Goal: Book appointment/travel/reservation

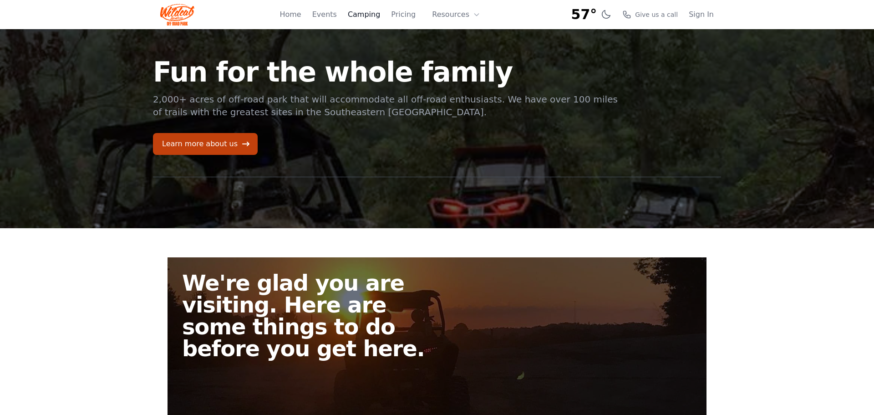
click at [372, 15] on link "Camping" at bounding box center [364, 14] width 32 height 11
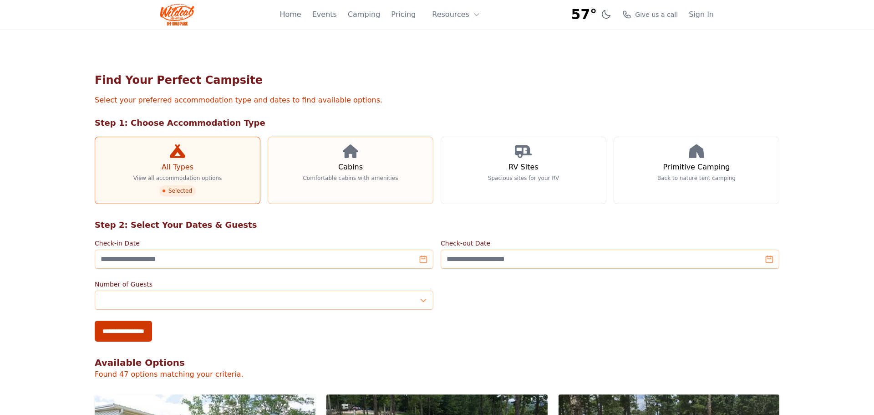
click at [357, 170] on h3 "Cabins" at bounding box center [350, 167] width 25 height 11
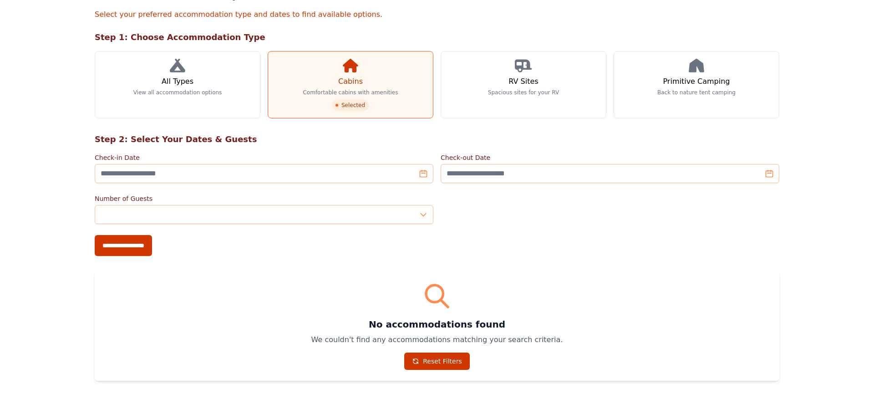
scroll to position [85, 0]
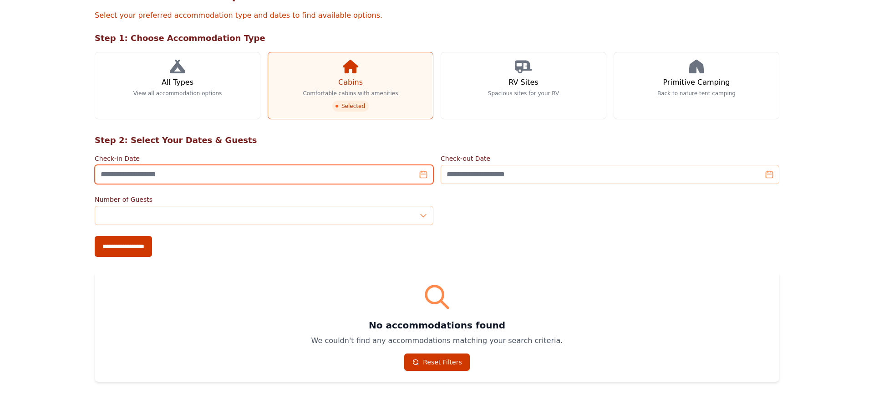
click at [244, 179] on input "Check-in Date" at bounding box center [264, 174] width 339 height 19
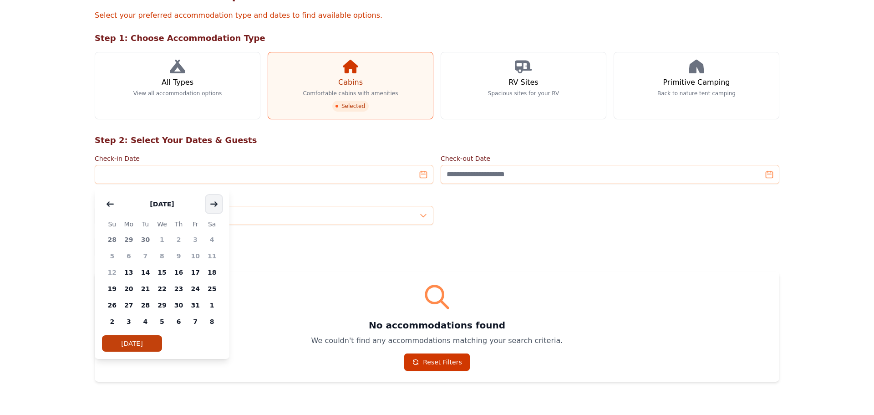
click at [218, 206] on button "button" at bounding box center [214, 204] width 16 height 18
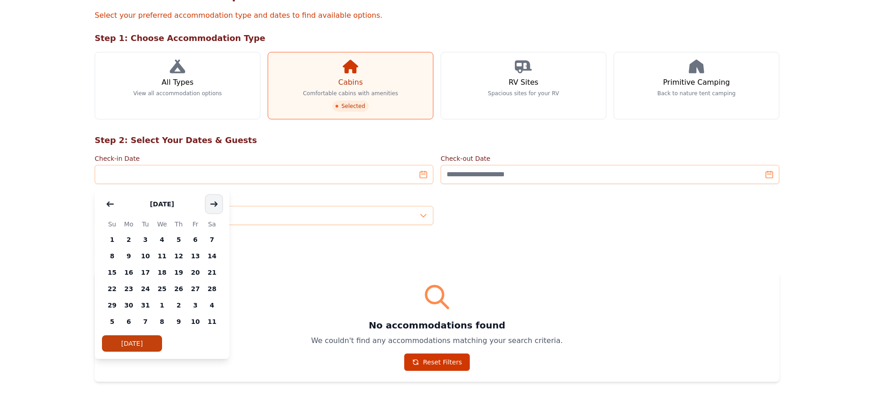
click at [218, 206] on button "button" at bounding box center [214, 204] width 16 height 18
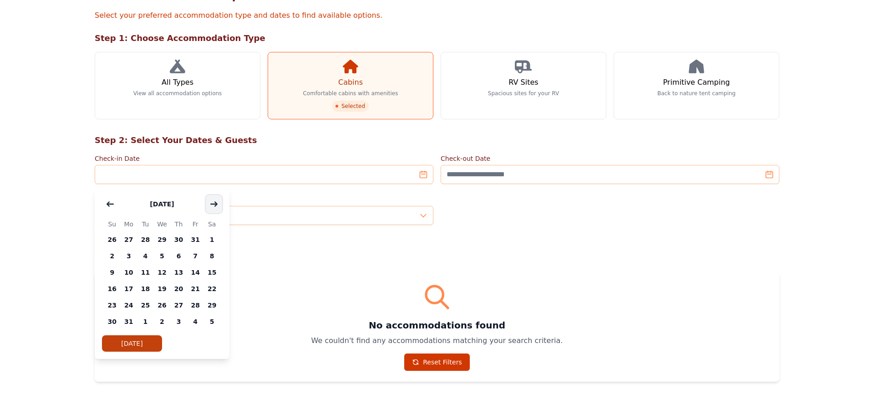
click at [218, 206] on button "button" at bounding box center [214, 204] width 16 height 18
click at [197, 289] on span "25" at bounding box center [195, 288] width 17 height 16
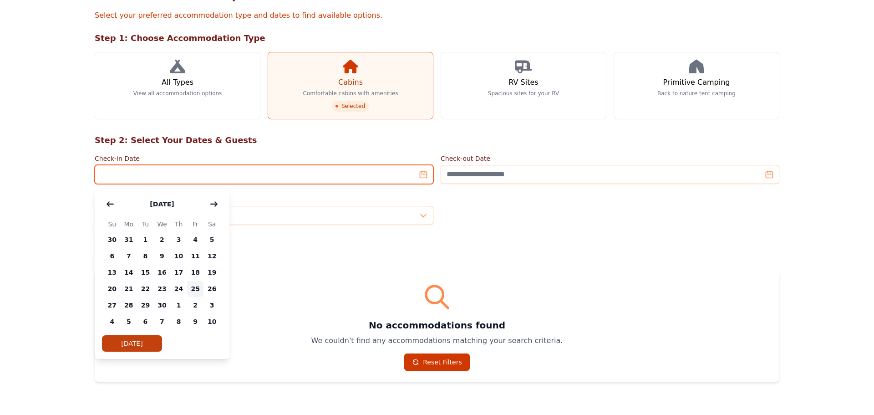
type input "**********"
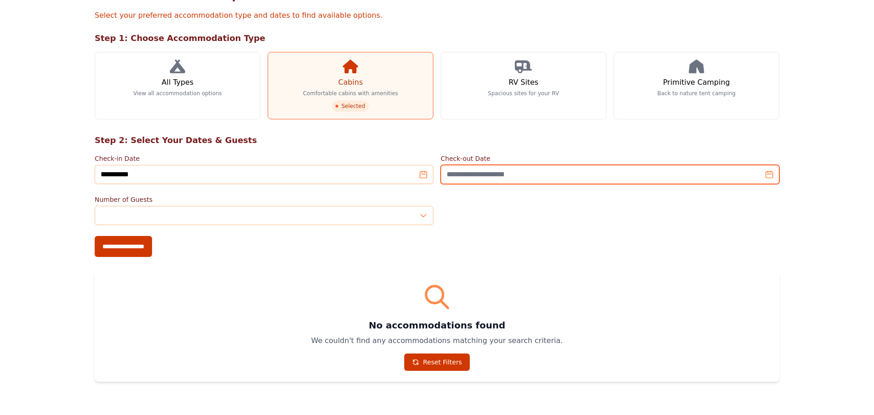
click at [771, 177] on input "Check-out Date" at bounding box center [609, 174] width 339 height 19
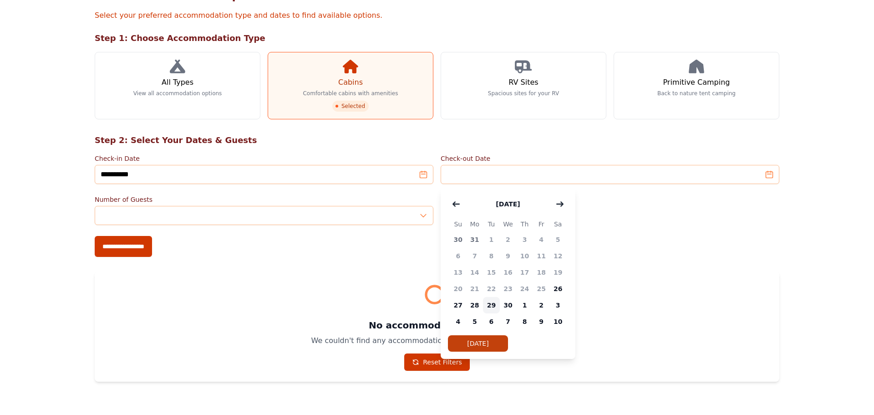
click at [492, 309] on span "29" at bounding box center [491, 305] width 17 height 16
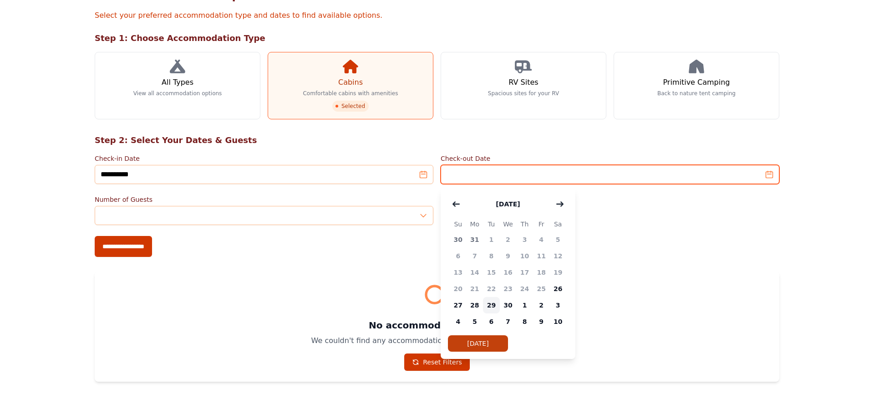
type input "**********"
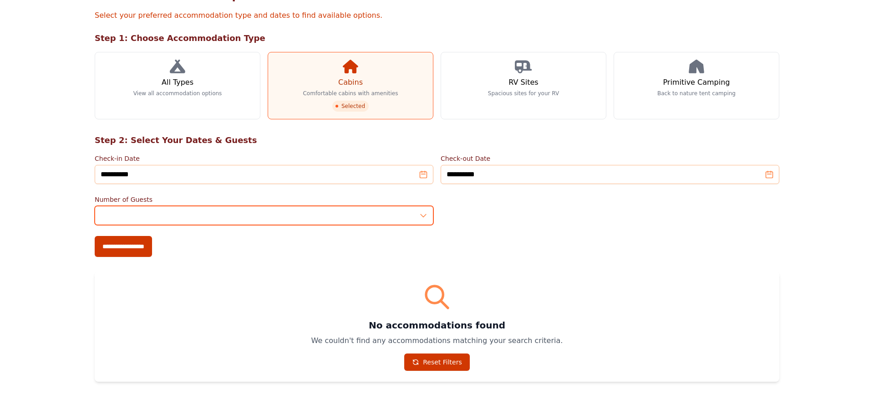
click at [423, 220] on input "*" at bounding box center [264, 215] width 339 height 19
type input "*"
click at [425, 212] on input "*" at bounding box center [264, 215] width 339 height 19
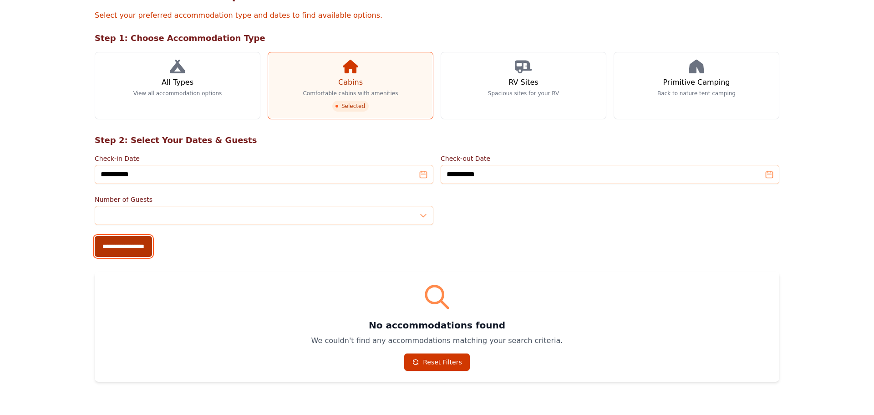
click at [115, 247] on input "**********" at bounding box center [123, 246] width 57 height 21
type input "**********"
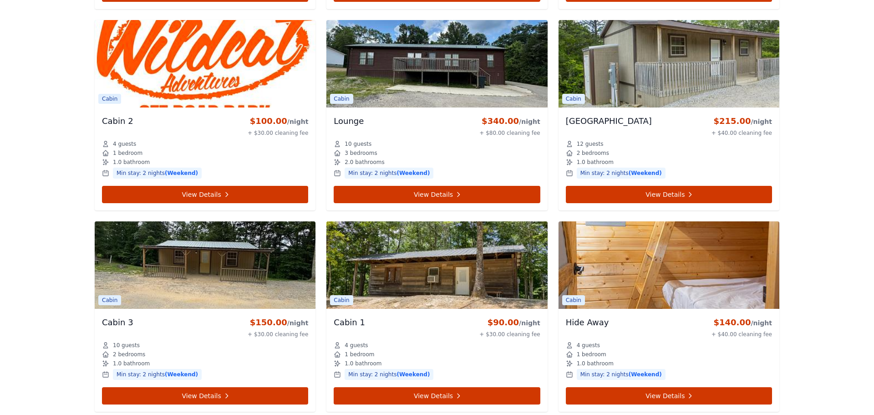
scroll to position [619, 0]
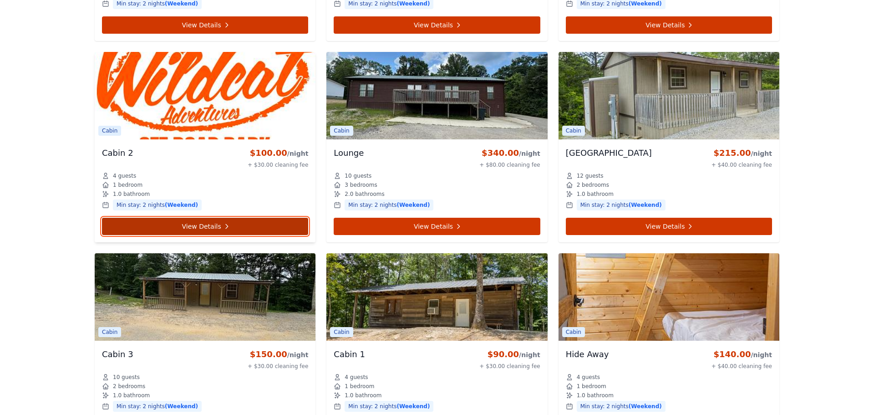
click at [123, 224] on link "View Details" at bounding box center [205, 226] width 206 height 17
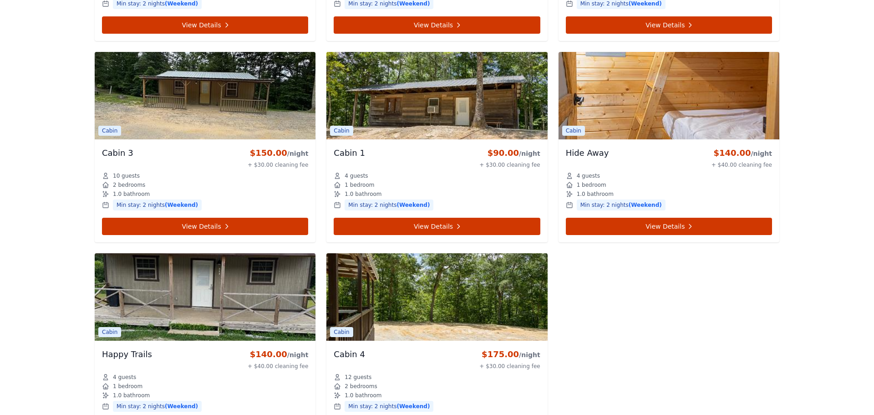
scroll to position [819, 0]
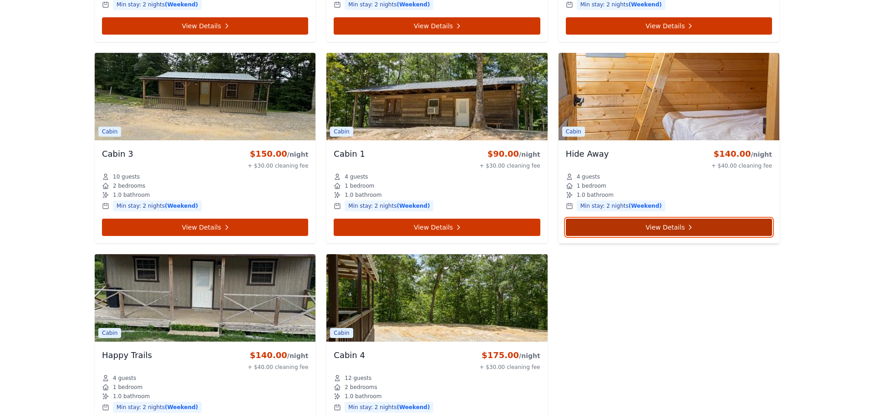
click at [661, 225] on link "View Details" at bounding box center [669, 226] width 206 height 17
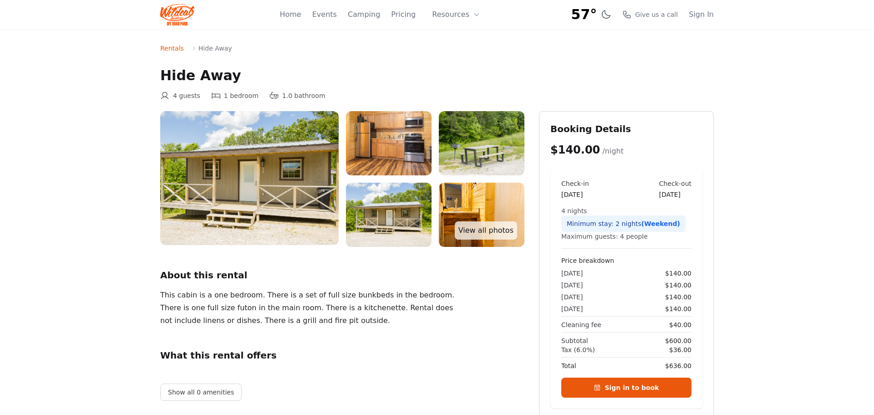
click at [236, 197] on img at bounding box center [249, 178] width 178 height 134
click at [501, 234] on link "View all photos" at bounding box center [486, 230] width 62 height 18
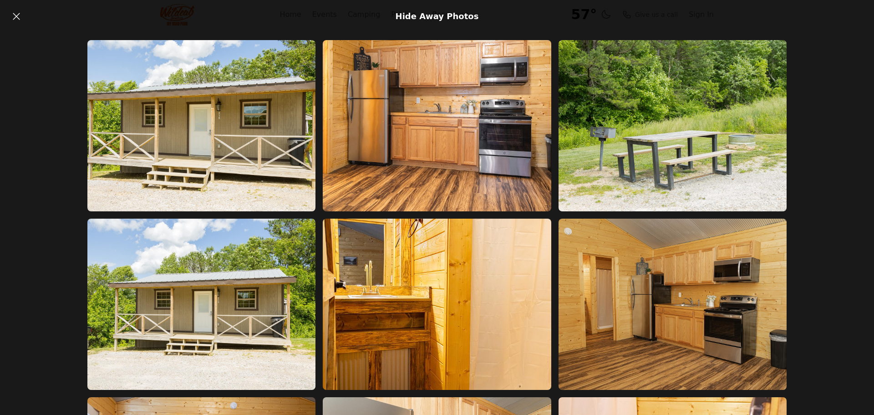
click at [866, 226] on div at bounding box center [437, 224] width 874 height 382
click at [13, 14] on icon at bounding box center [16, 16] width 11 height 11
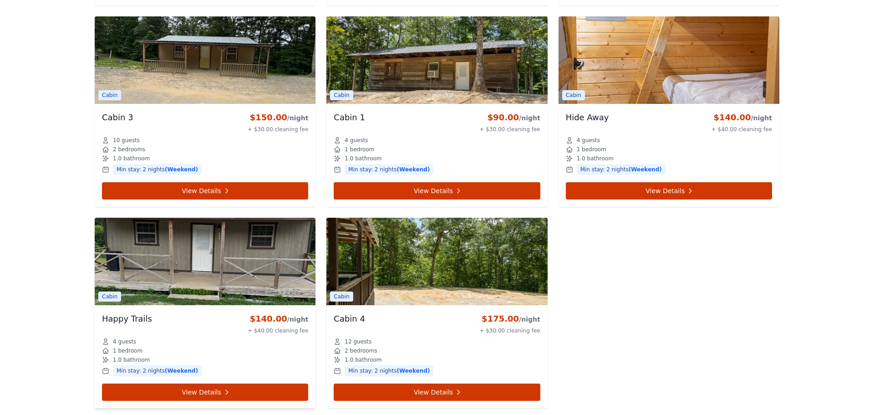
scroll to position [874, 0]
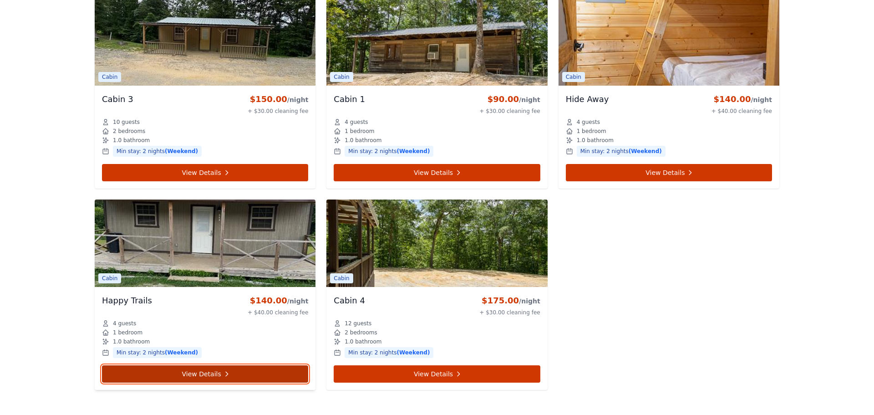
click at [175, 371] on link "View Details" at bounding box center [205, 373] width 206 height 17
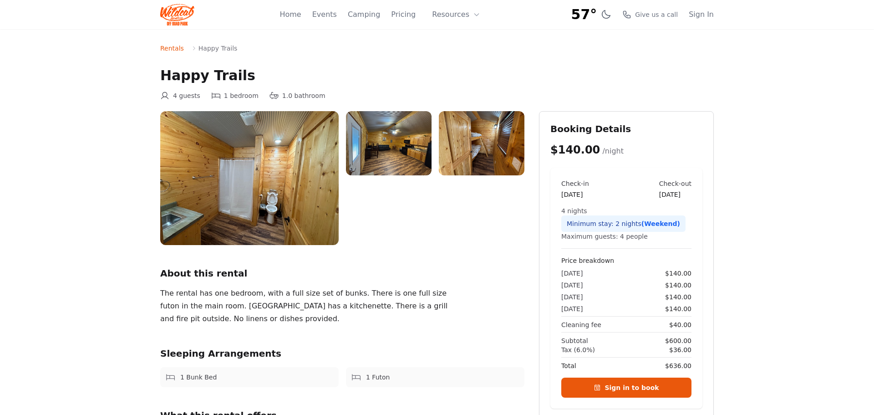
click at [395, 142] on img at bounding box center [389, 143] width 86 height 64
click at [279, 177] on img at bounding box center [249, 178] width 178 height 134
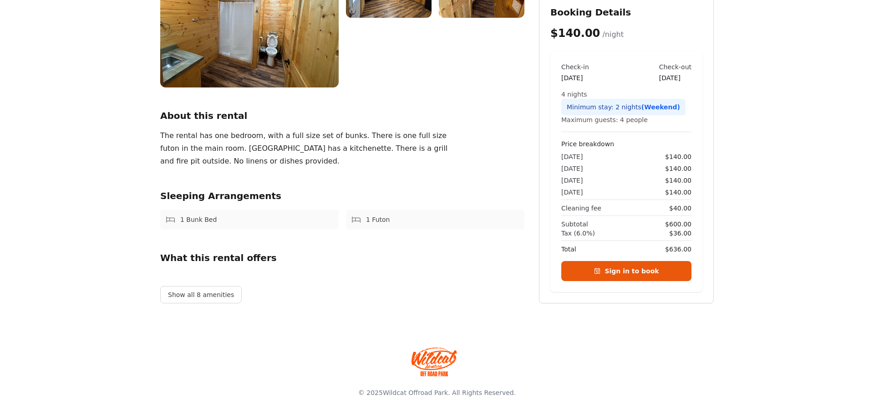
scroll to position [159, 0]
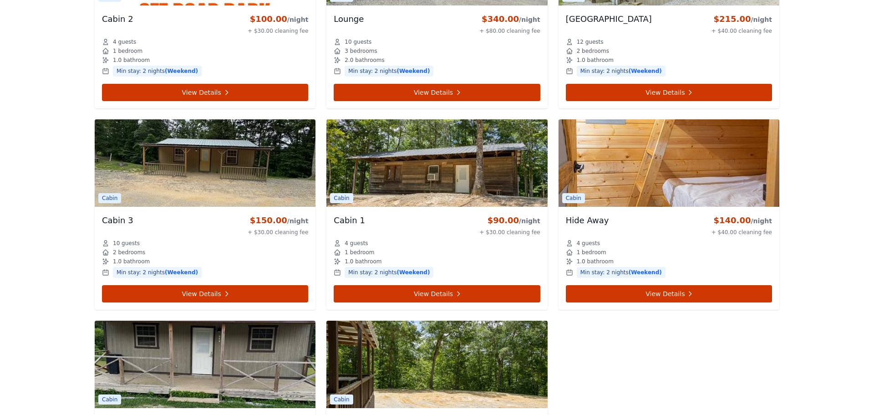
scroll to position [728, 0]
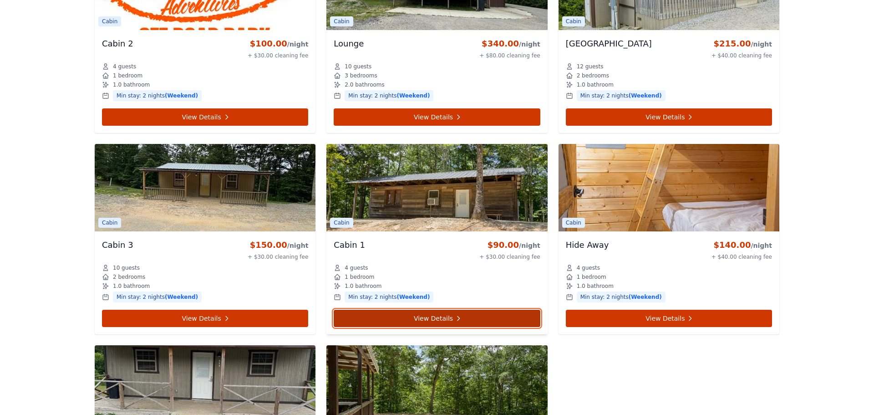
click at [433, 320] on link "View Details" at bounding box center [437, 317] width 206 height 17
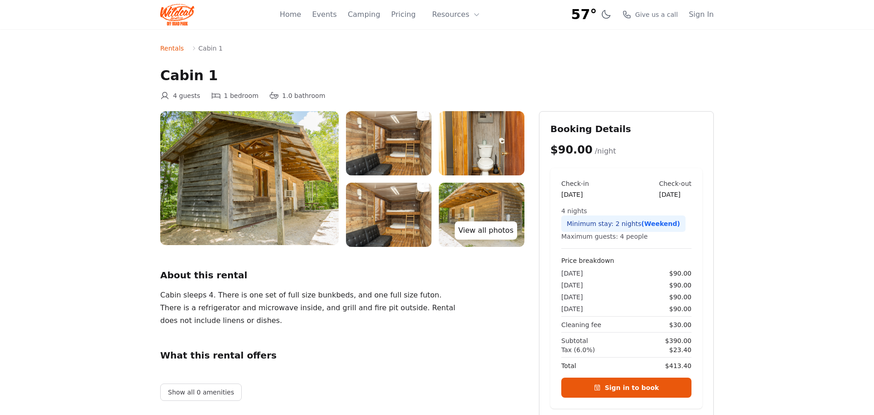
click at [477, 234] on link "View all photos" at bounding box center [486, 230] width 62 height 18
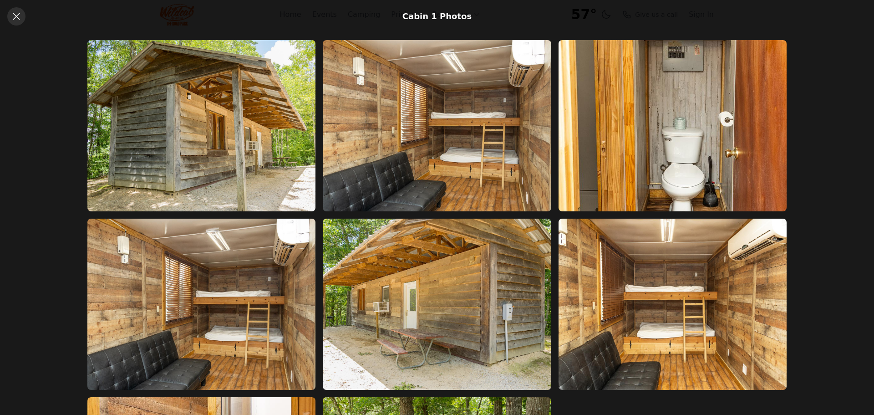
click at [18, 15] on icon at bounding box center [16, 16] width 7 height 7
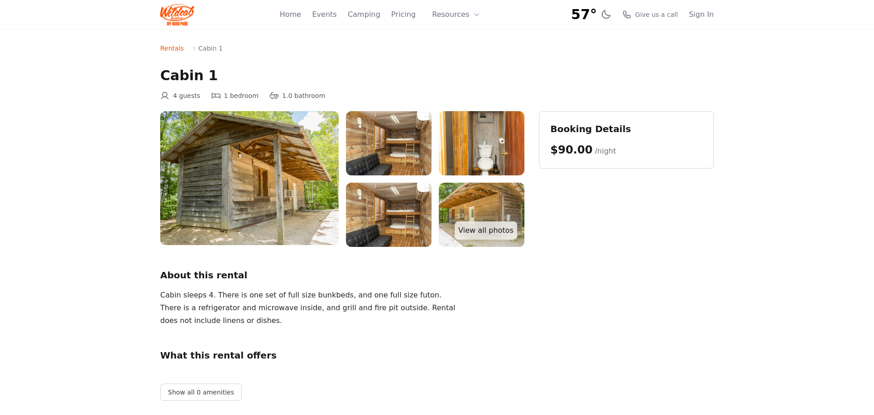
click at [18, 15] on header "57° 7-Day Forecast Wed 51° 75° Thu 47° 69° Fri 47° 75° Sat 58° 79° Sun 50° 68° …" at bounding box center [437, 14] width 874 height 29
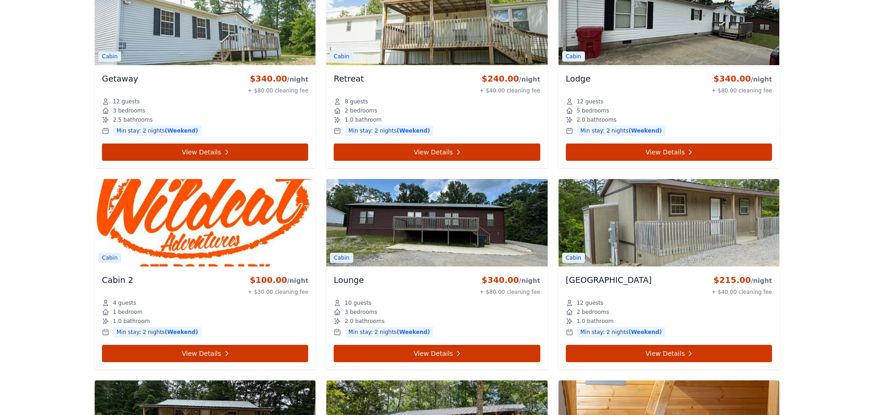
scroll to position [491, 0]
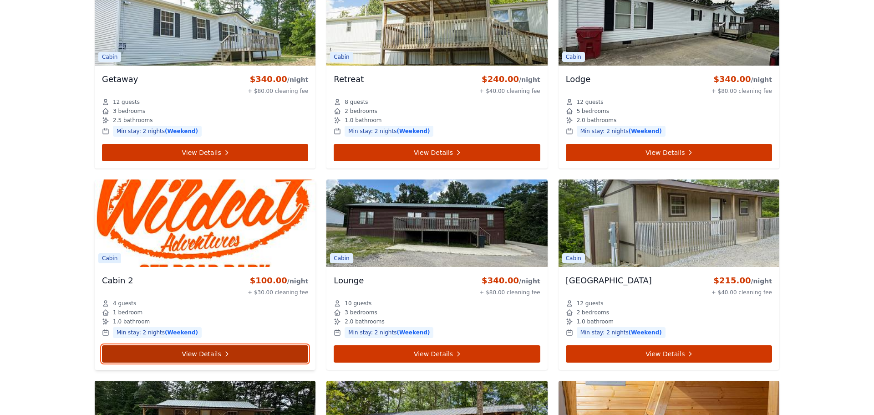
click at [181, 355] on link "View Details" at bounding box center [205, 353] width 206 height 17
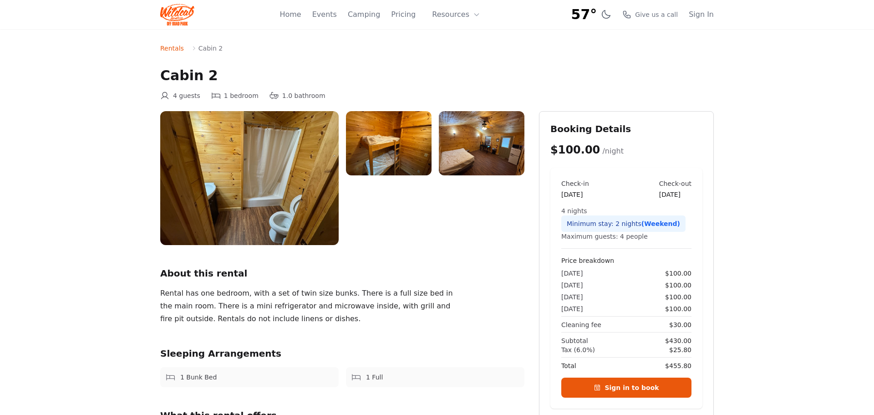
click at [486, 168] on img at bounding box center [482, 143] width 86 height 64
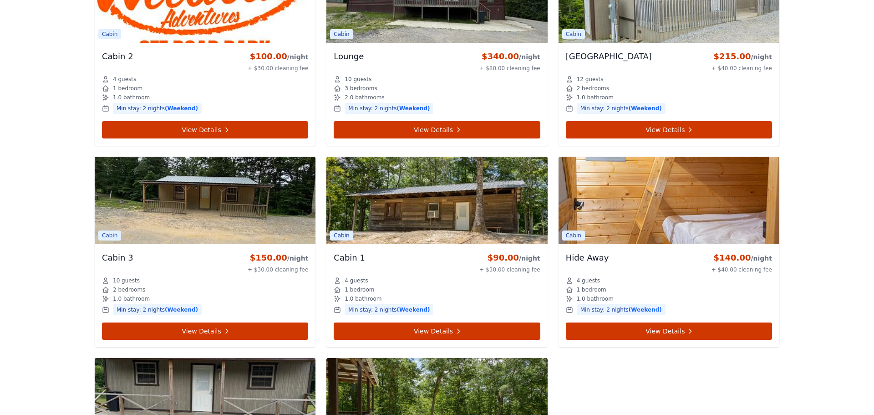
scroll to position [783, 0]
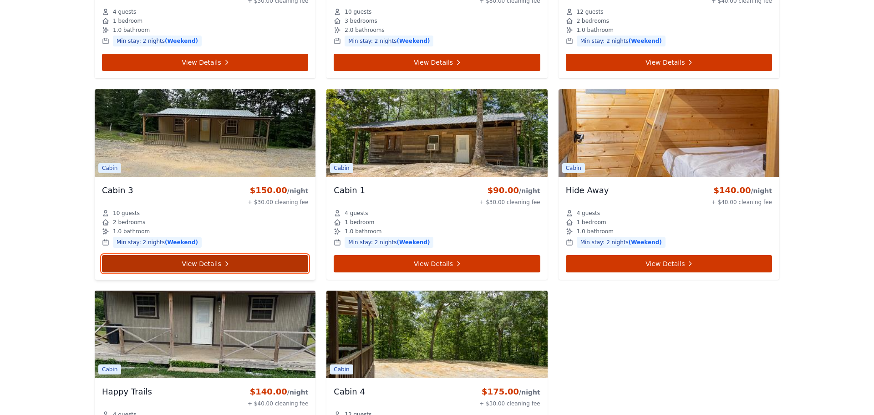
click at [208, 262] on link "View Details" at bounding box center [205, 263] width 206 height 17
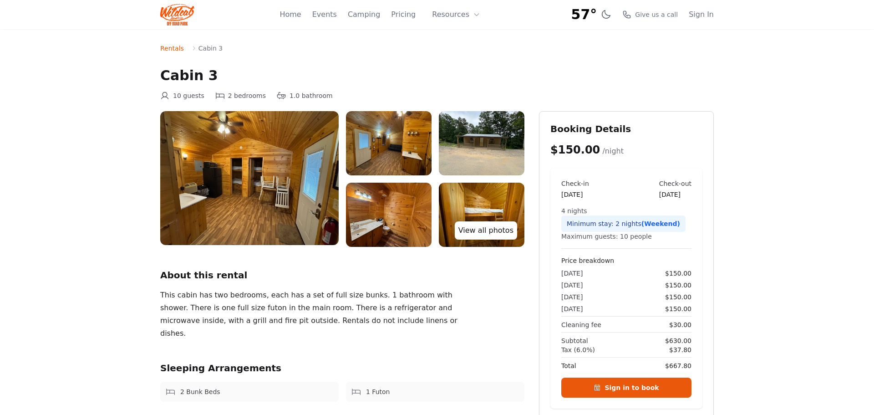
click at [489, 233] on link "View all photos" at bounding box center [486, 230] width 62 height 18
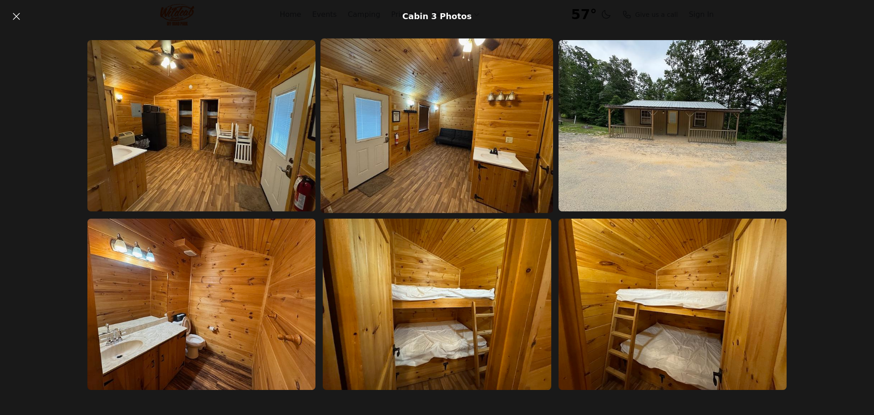
click at [450, 173] on img at bounding box center [436, 125] width 233 height 175
click at [497, 127] on img at bounding box center [436, 125] width 233 height 175
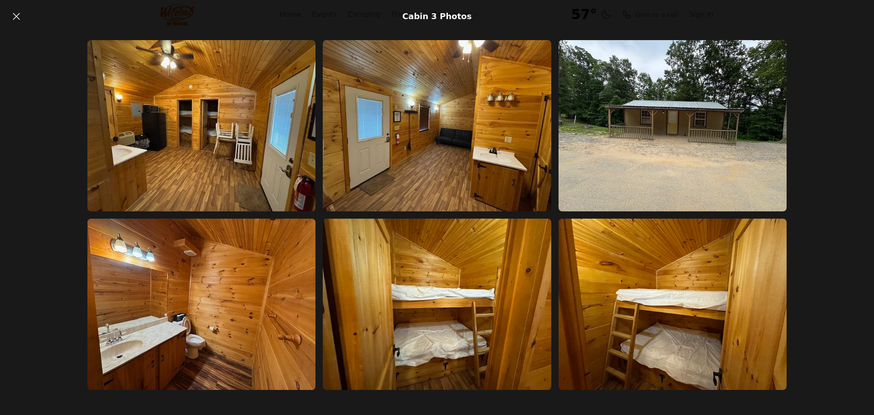
click at [867, 125] on div at bounding box center [437, 224] width 874 height 382
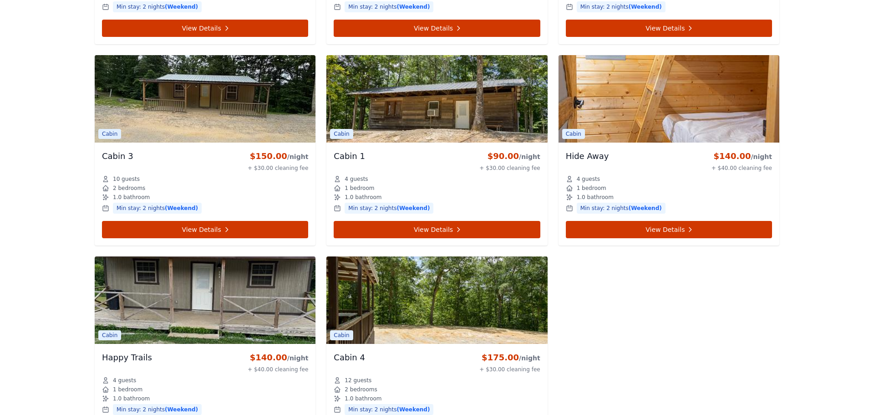
scroll to position [819, 0]
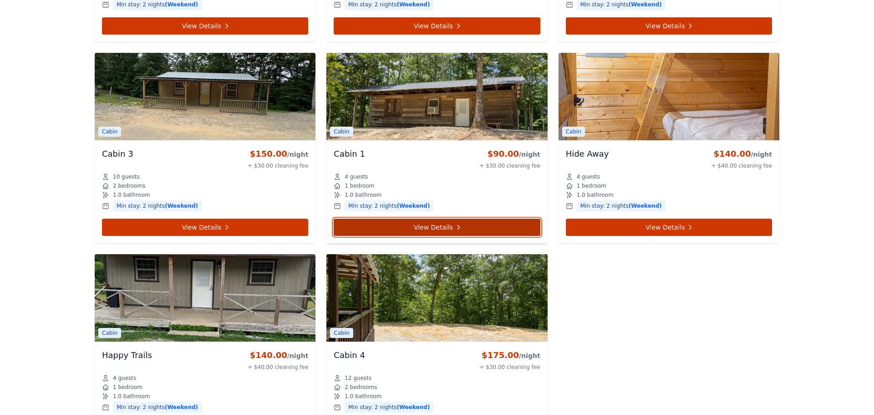
click at [512, 230] on link "View Details" at bounding box center [437, 226] width 206 height 17
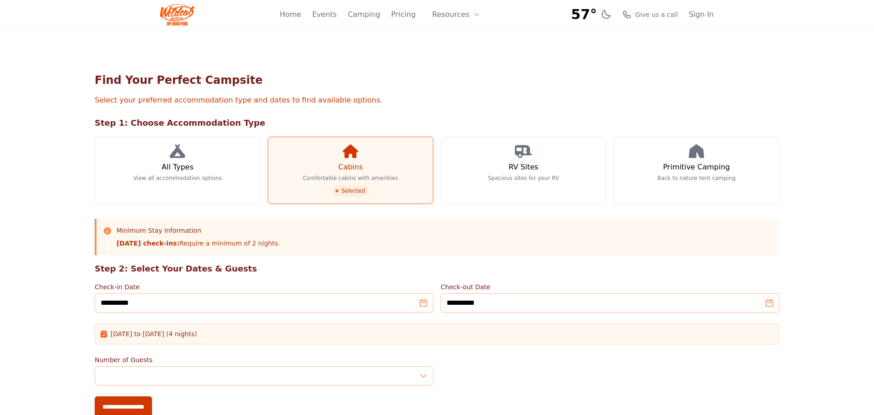
scroll to position [819, 0]
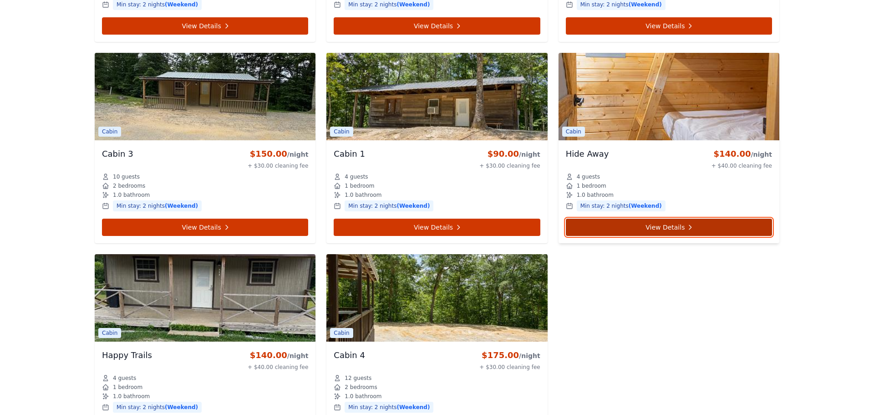
click at [606, 227] on link "View Details" at bounding box center [669, 226] width 206 height 17
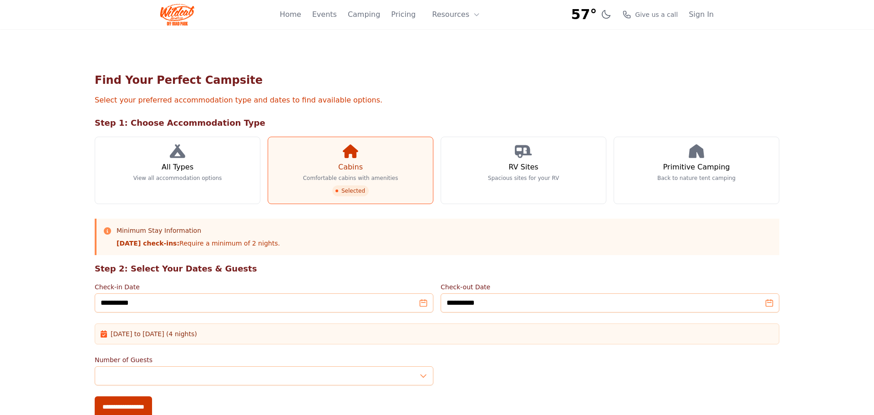
scroll to position [819, 0]
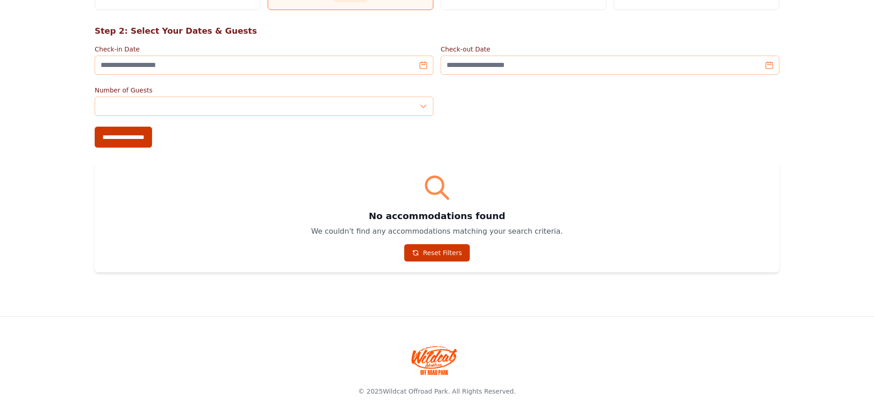
scroll to position [85, 0]
